Goal: Task Accomplishment & Management: Manage account settings

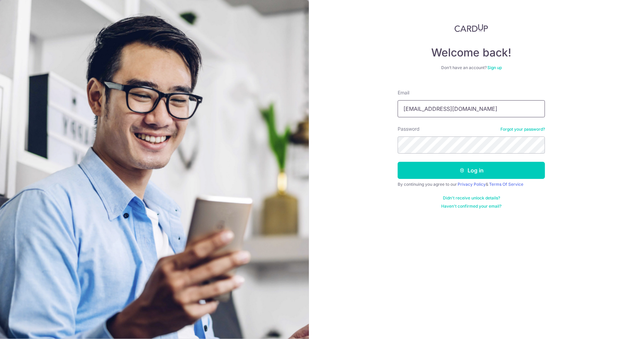
drag, startPoint x: 470, startPoint y: 113, endPoint x: 487, endPoint y: 157, distance: 46.9
click at [487, 157] on form "Email haleeworks@gmail.com Password Forgot your password? Log in By continuing …" at bounding box center [471, 146] width 147 height 125
type input "[EMAIL_ADDRESS][DOMAIN_NAME]"
click at [474, 167] on button "Log in" at bounding box center [471, 170] width 147 height 17
